Goal: Go to known website: Go to known website

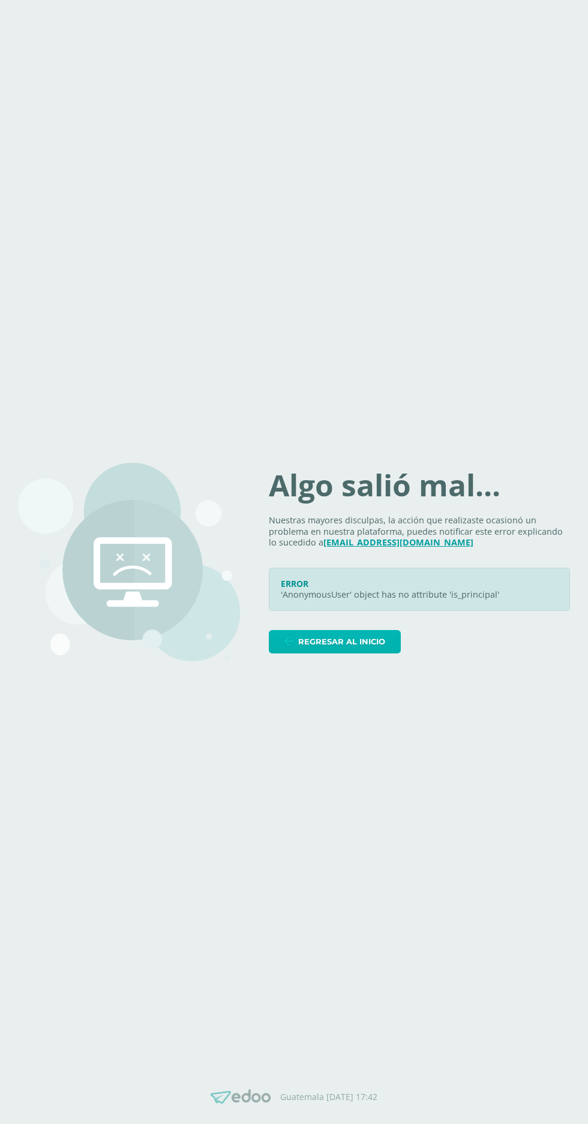
click at [348, 653] on span "Regresar al inicio" at bounding box center [341, 642] width 87 height 22
click at [308, 653] on span "Regresar al inicio" at bounding box center [341, 642] width 87 height 22
click at [320, 653] on span "Regresar al inicio" at bounding box center [341, 642] width 87 height 22
click at [339, 653] on span "Regresar al inicio" at bounding box center [341, 642] width 87 height 22
click at [322, 653] on span "Regresar al inicio" at bounding box center [341, 642] width 87 height 22
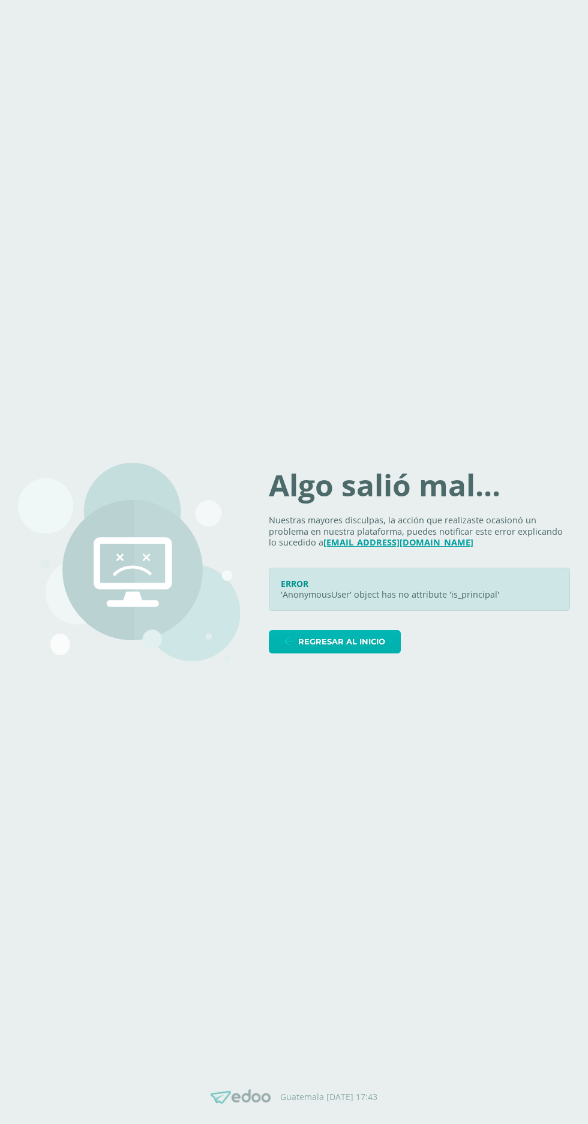
click at [345, 653] on span "Regresar al inicio" at bounding box center [341, 642] width 87 height 22
click at [341, 653] on span "Regresar al inicio" at bounding box center [341, 642] width 87 height 22
click at [364, 653] on span "Regresar al inicio" at bounding box center [341, 642] width 87 height 22
click at [361, 653] on span "Regresar al inicio" at bounding box center [341, 642] width 87 height 22
click at [380, 653] on span "Regresar al inicio" at bounding box center [341, 642] width 87 height 22
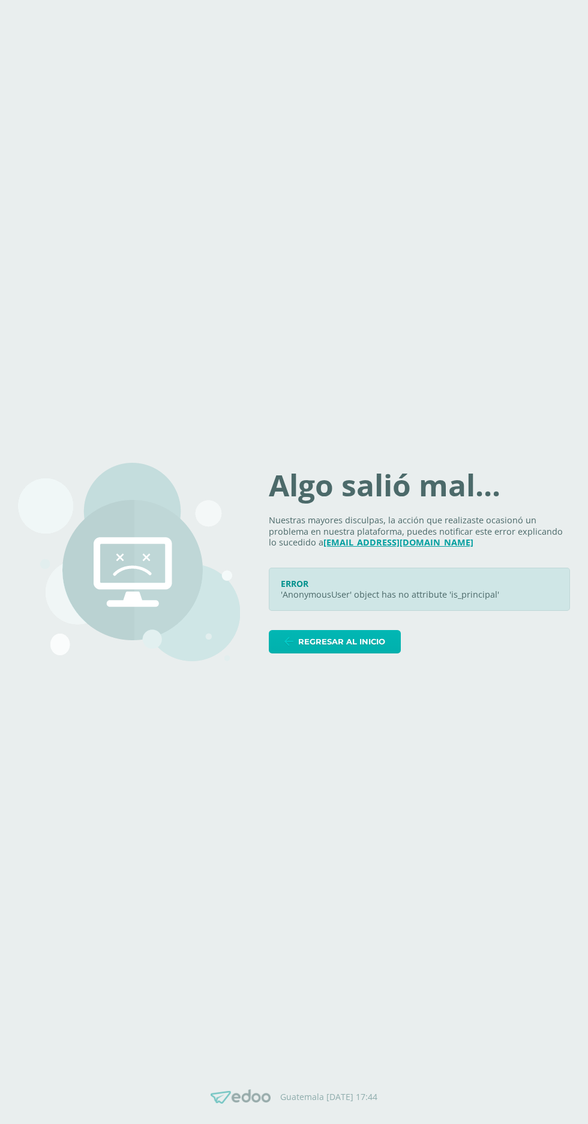
click at [365, 653] on span "Regresar al inicio" at bounding box center [341, 642] width 87 height 22
